Goal: Navigation & Orientation: Find specific page/section

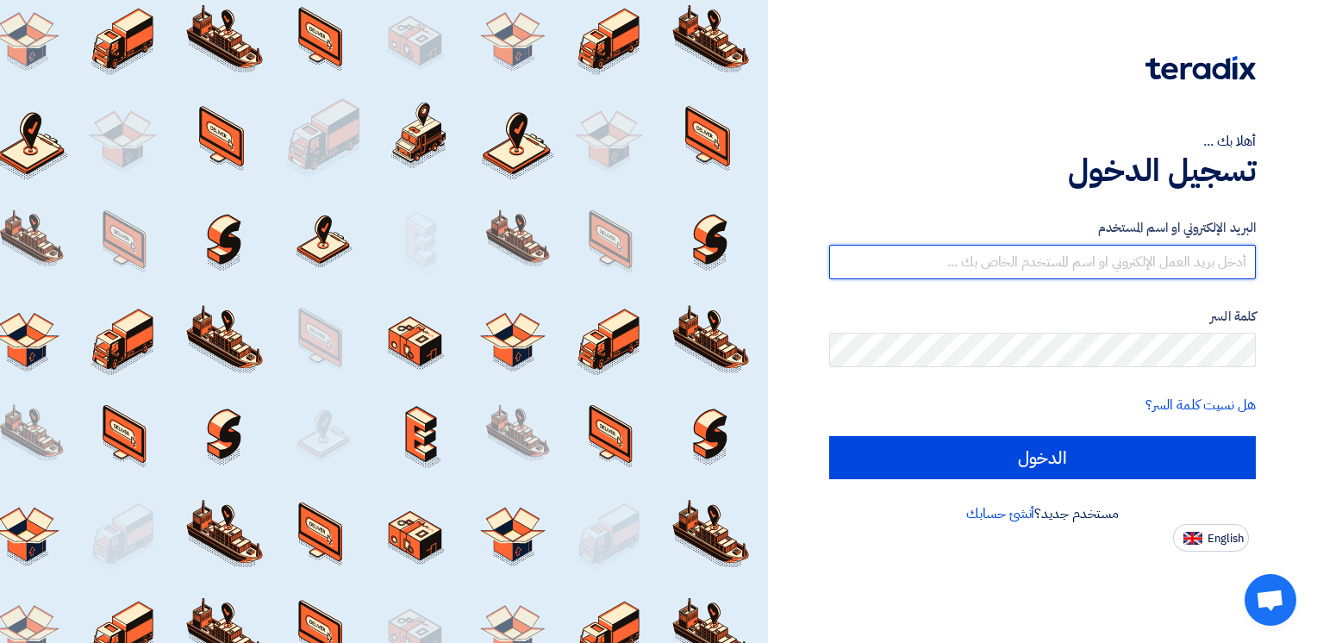
click at [1101, 260] on input "text" at bounding box center [1042, 262] width 427 height 34
type input "[EMAIL_ADDRESS][DOMAIN_NAME]"
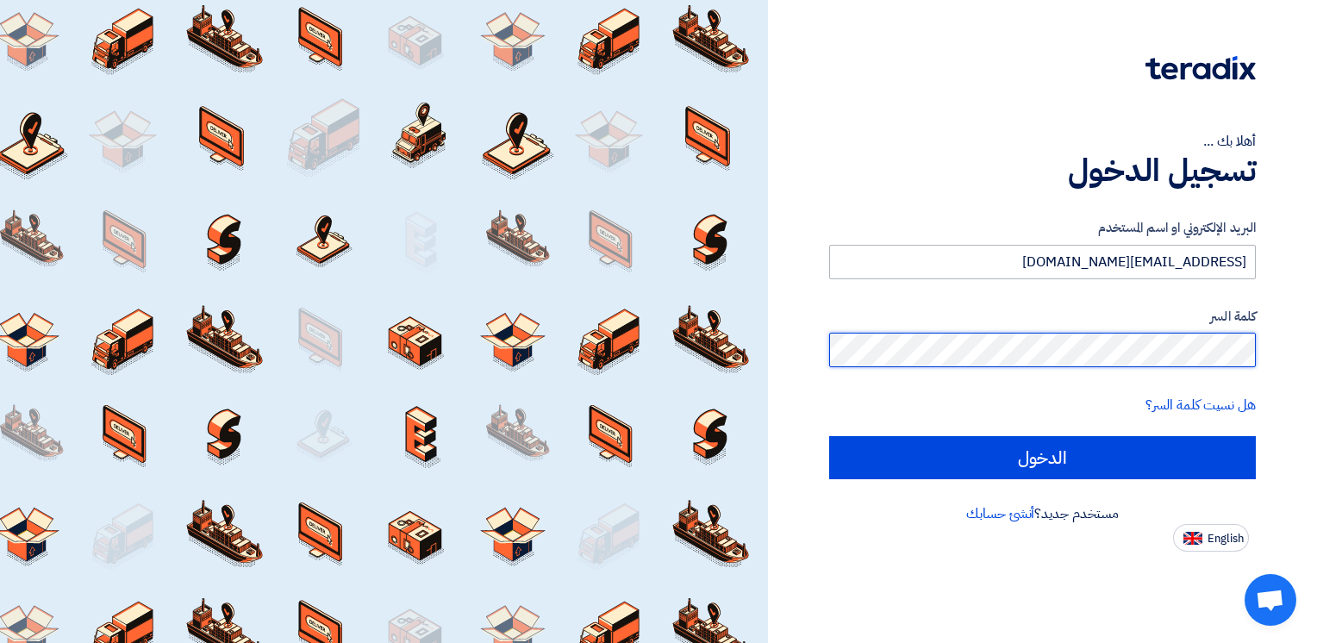
click at [829, 436] on input "الدخول" at bounding box center [1042, 457] width 427 height 43
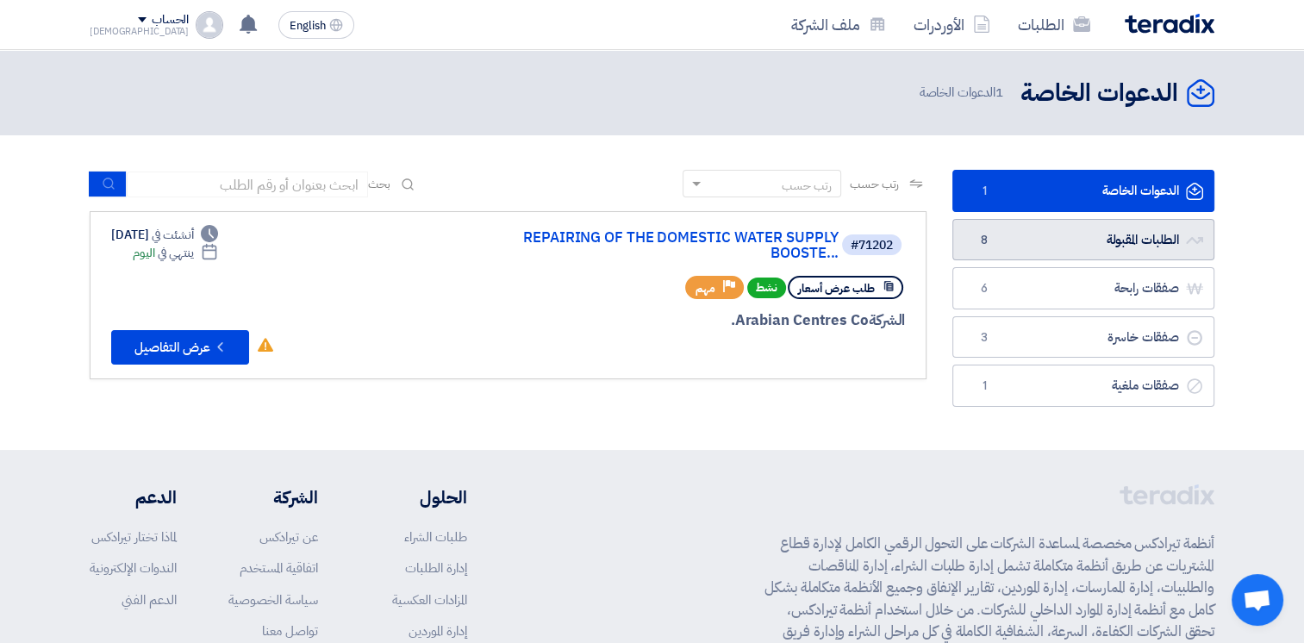
click at [1057, 233] on link "الطلبات المقبولة الطلبات المقبولة 8" at bounding box center [1083, 240] width 262 height 42
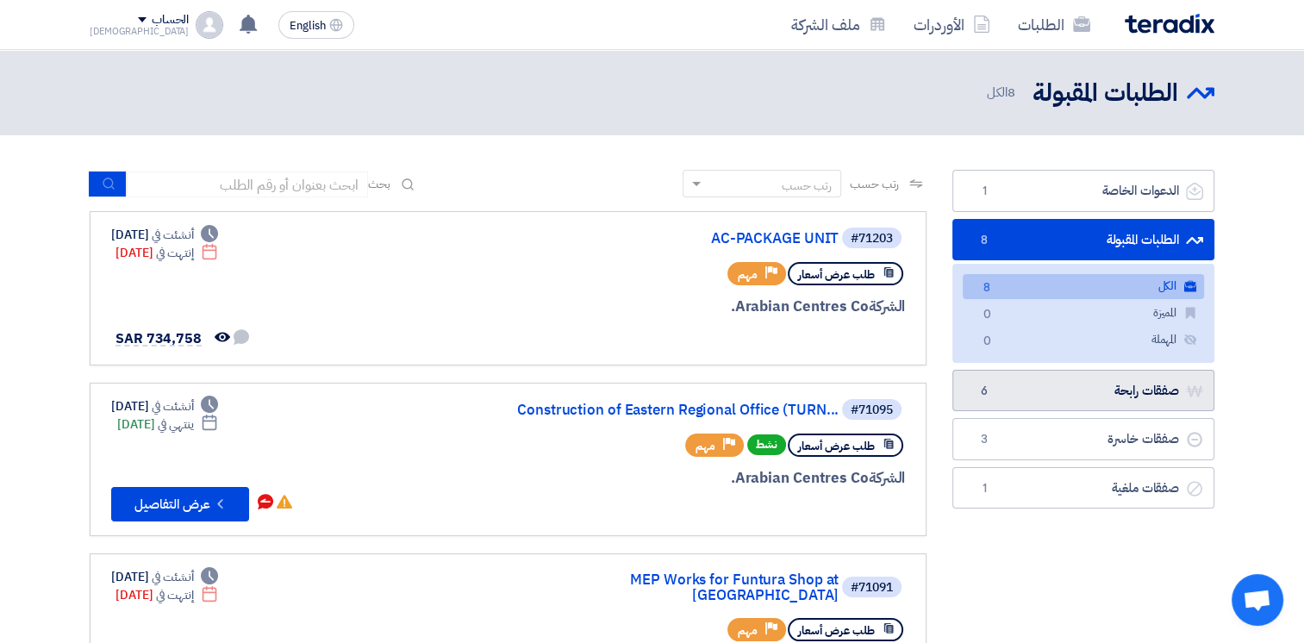
click at [1127, 392] on link "صفقات رابحة صفقات رابحة 6" at bounding box center [1083, 391] width 262 height 42
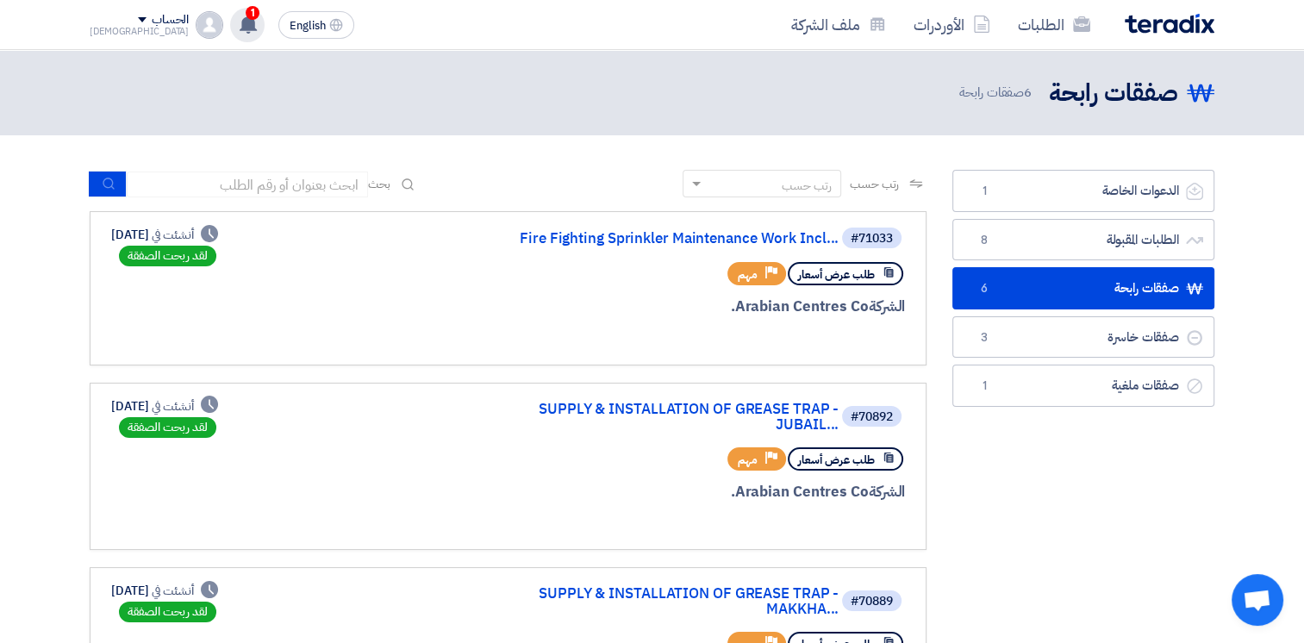
click at [240, 22] on use at bounding box center [248, 24] width 17 height 19
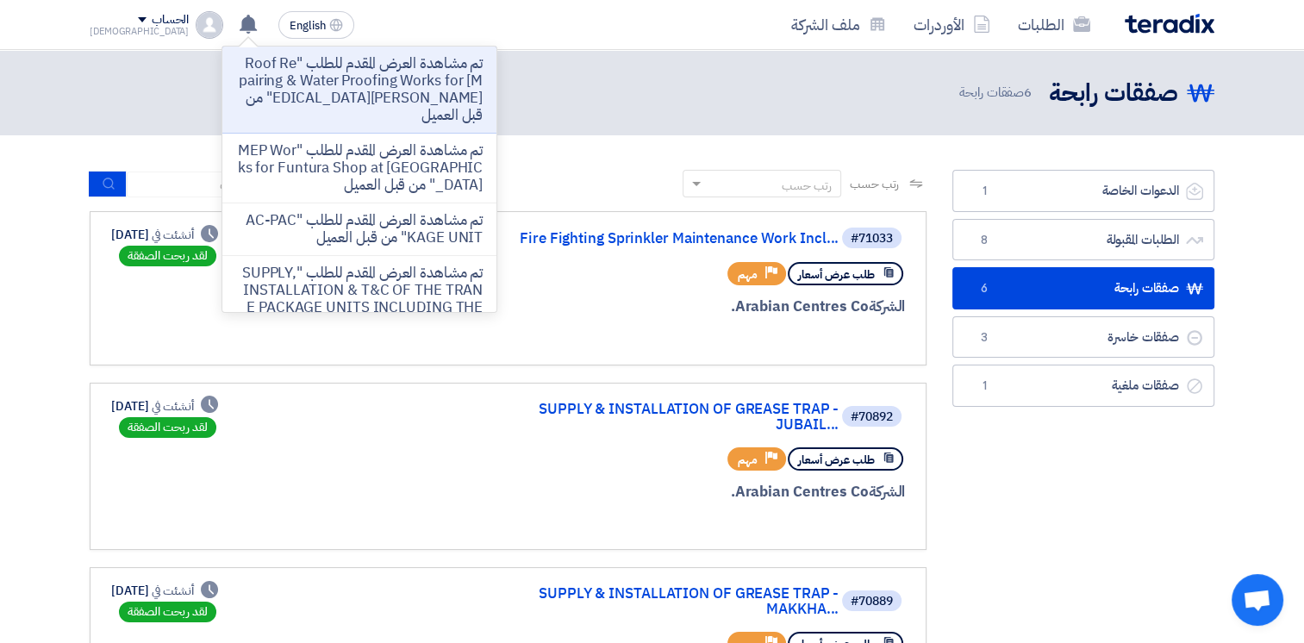
click at [552, 57] on header "صفقات رابحة صفقات رابحة 6 صفقات رابحة" at bounding box center [652, 92] width 1304 height 85
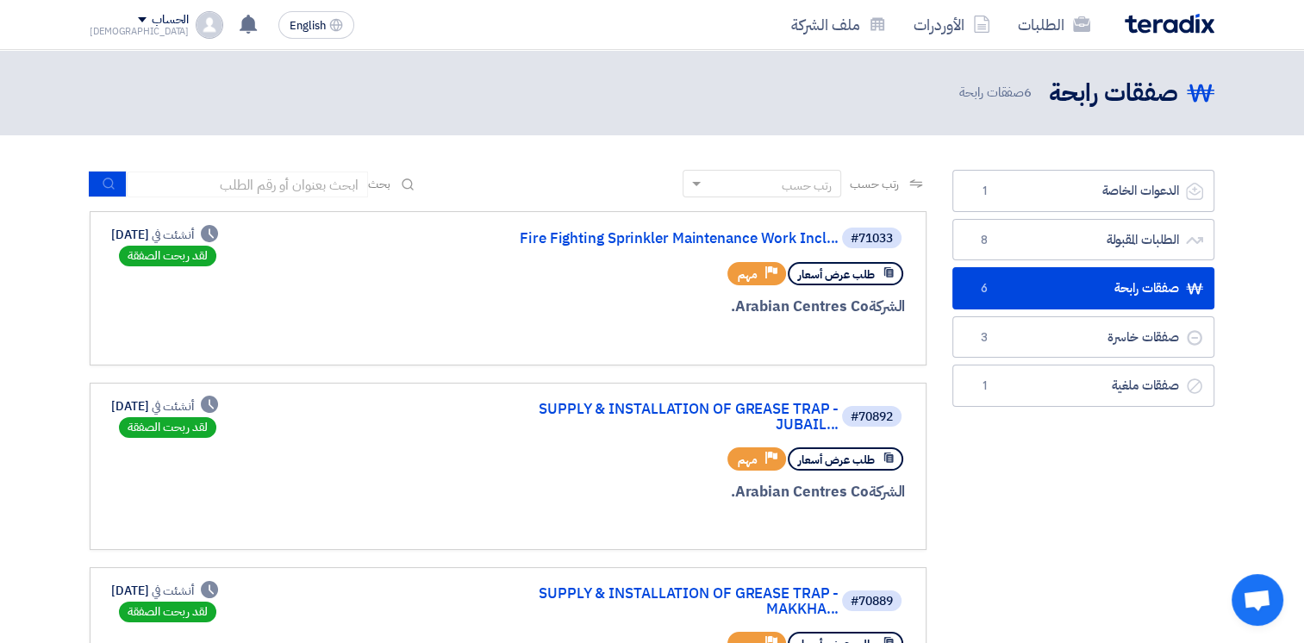
click at [517, 32] on div "الطلبات الأوردرات ملف الشركة English EN تم مشاهدة العرض المقدم للطلب "Roof Repa…" at bounding box center [652, 24] width 1151 height 49
click at [1035, 284] on link "صفقات رابحة صفقات رابحة 6" at bounding box center [1083, 288] width 262 height 42
click at [1072, 330] on link "صفقات خاسرة صفقات خاسرة 3" at bounding box center [1083, 337] width 262 height 42
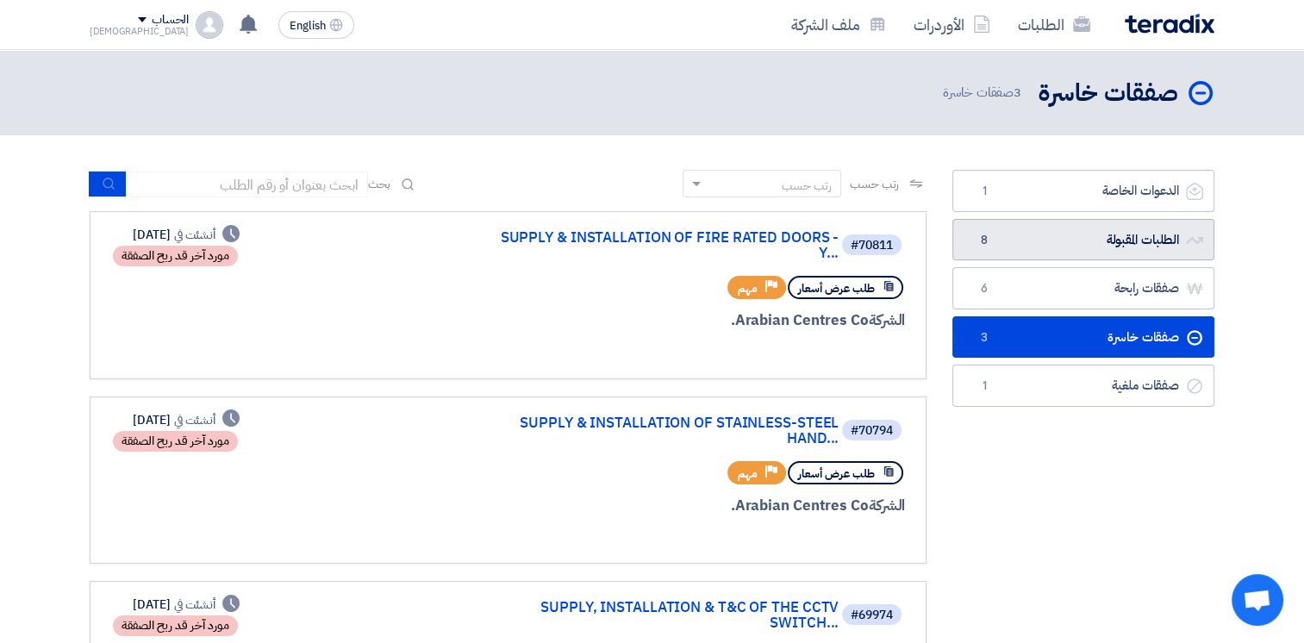
click at [1022, 240] on link "الطلبات المقبولة الطلبات المقبولة 8" at bounding box center [1083, 240] width 262 height 42
